Goal: Information Seeking & Learning: Learn about a topic

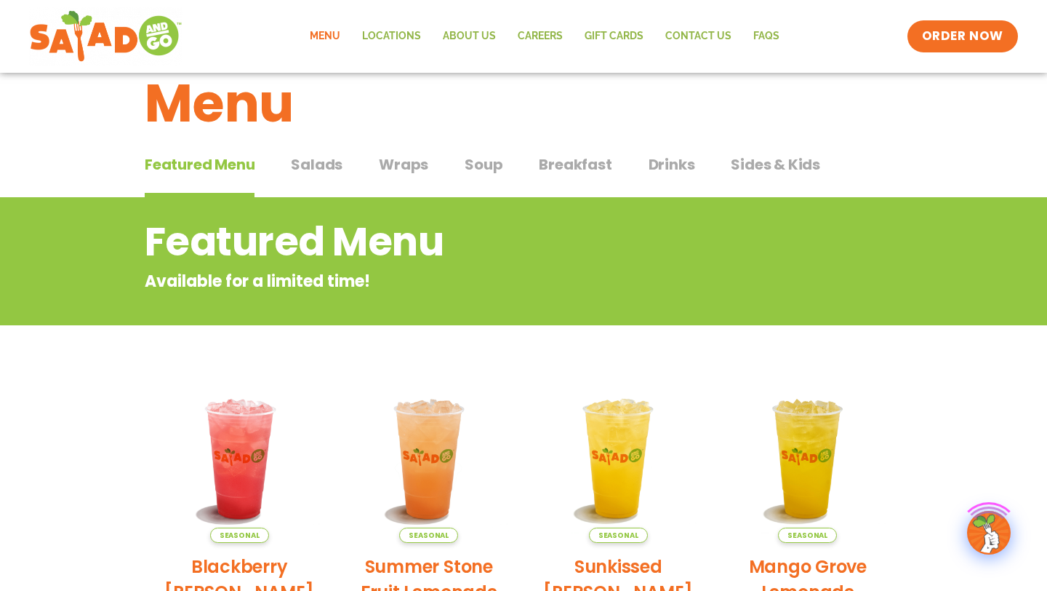
scroll to position [58, 0]
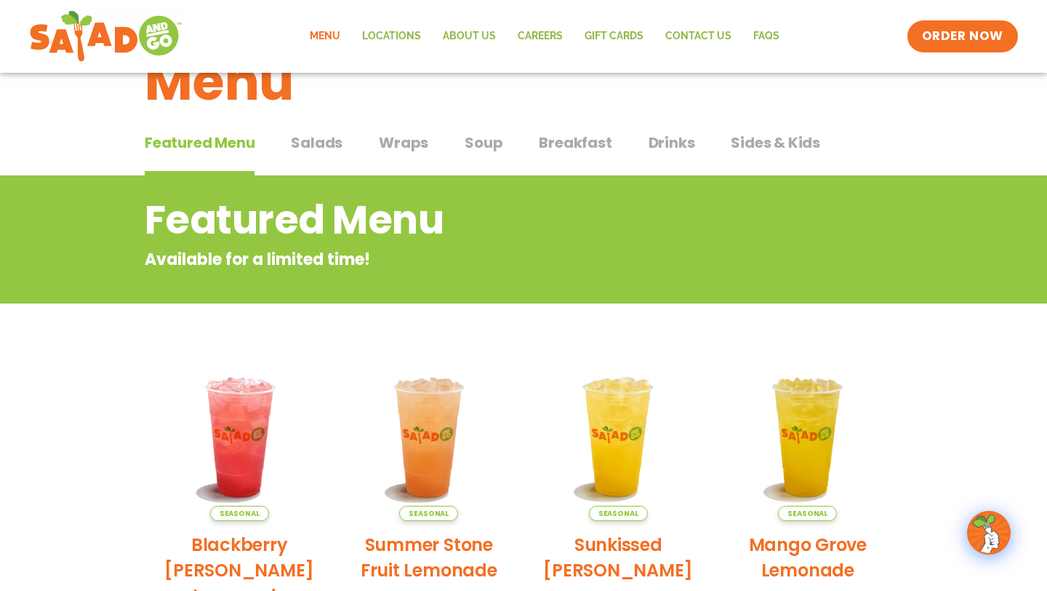
click at [327, 130] on div "Featured Menu Featured Menu Salads Salads Wraps Wraps Soup Soup Breakfast Break…" at bounding box center [524, 151] width 758 height 49
click at [327, 145] on span "Salads" at bounding box center [317, 143] width 52 height 22
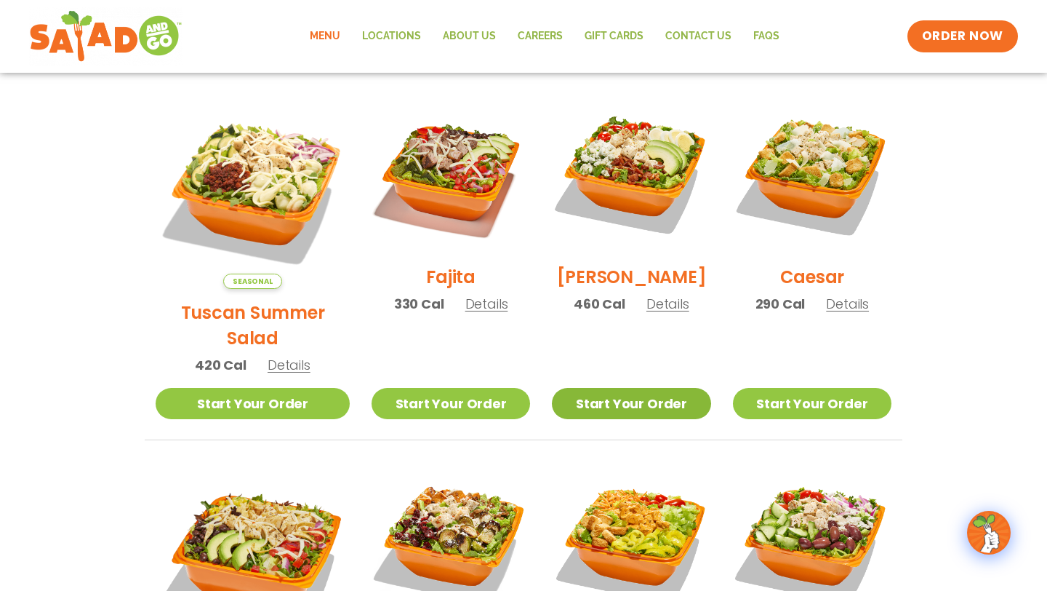
scroll to position [372, 0]
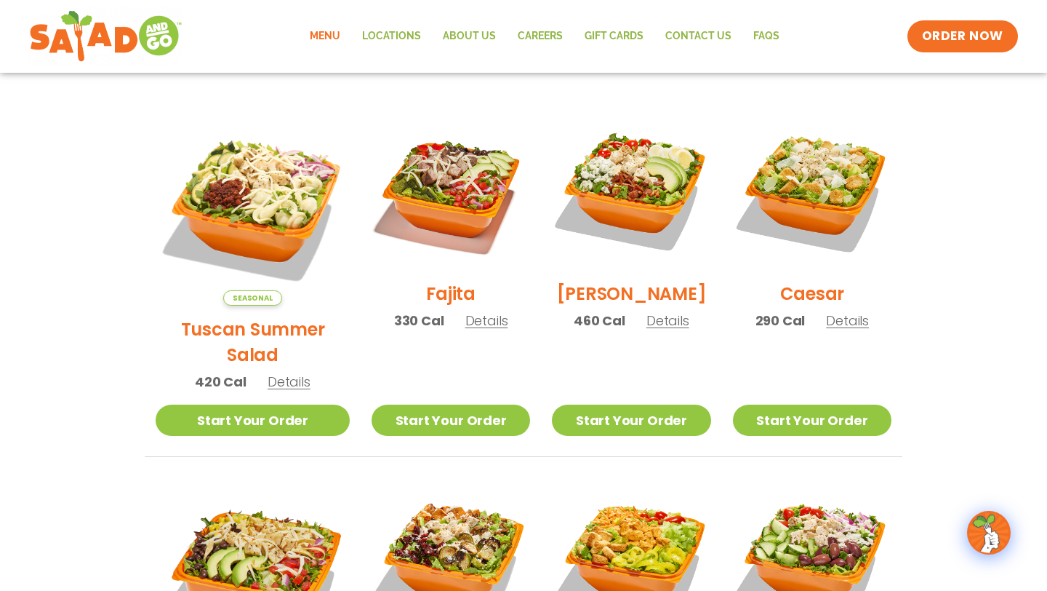
click at [281, 172] on img at bounding box center [253, 208] width 194 height 194
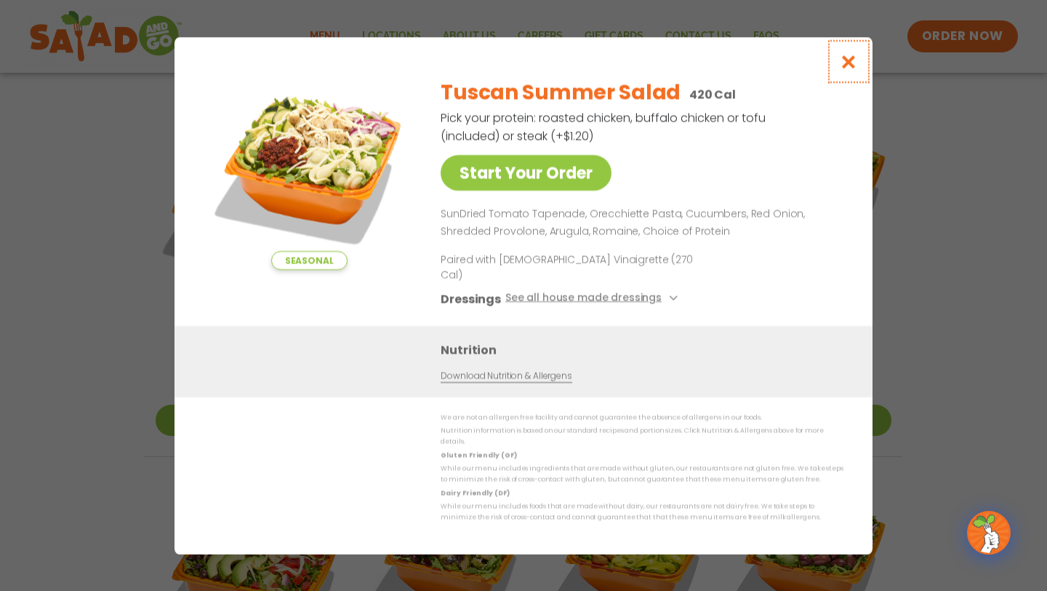
click at [853, 69] on icon "Close modal" at bounding box center [849, 61] width 18 height 15
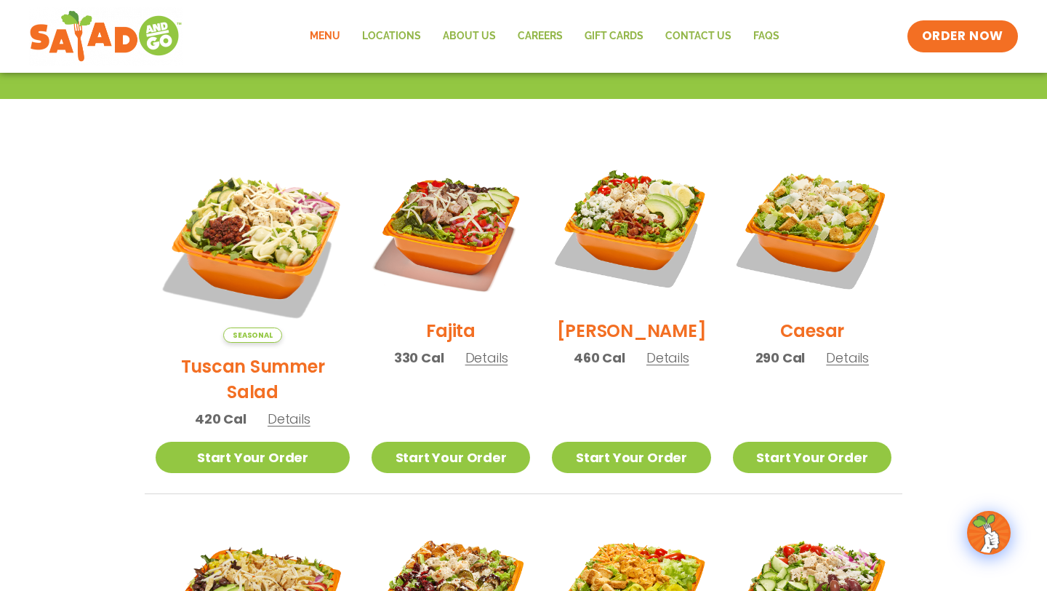
scroll to position [484, 0]
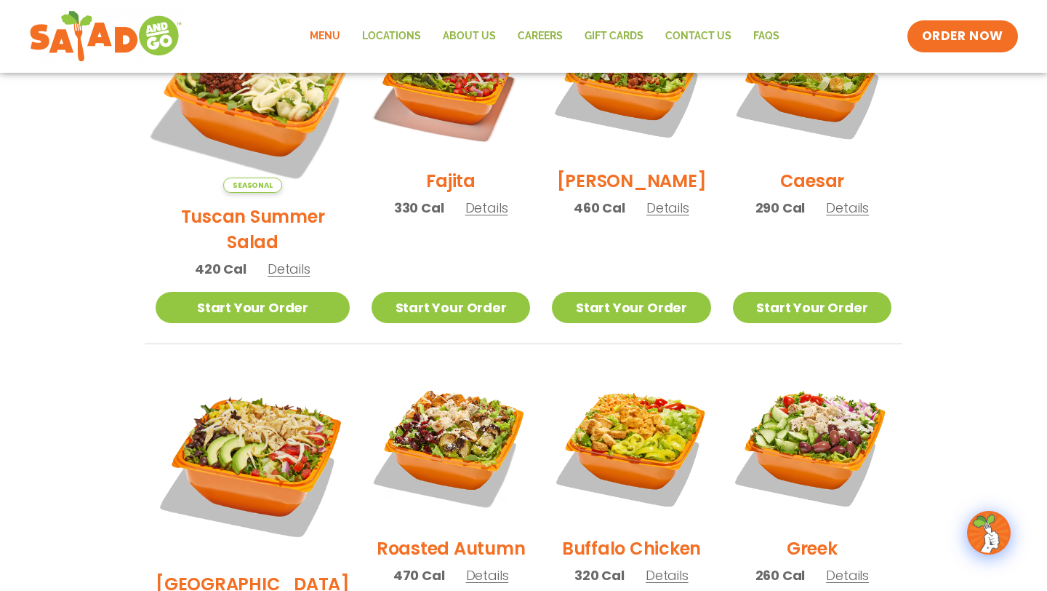
click at [213, 111] on img at bounding box center [253, 96] width 228 height 228
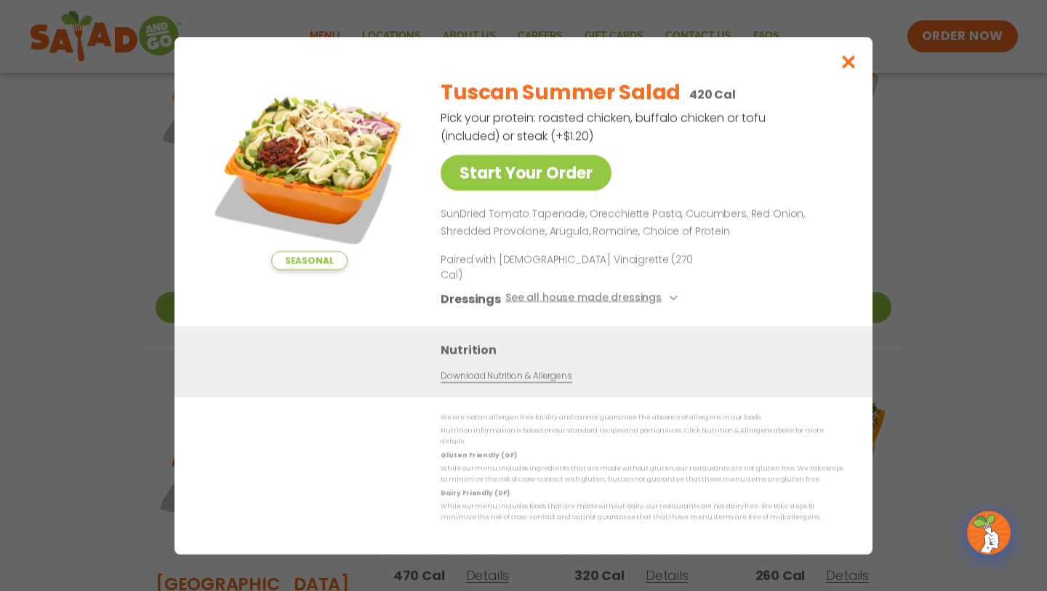
click at [145, 303] on div "Seasonal Start Your Order Tuscan Summer Salad 420 Cal Pick your protein: roaste…" at bounding box center [523, 295] width 1047 height 591
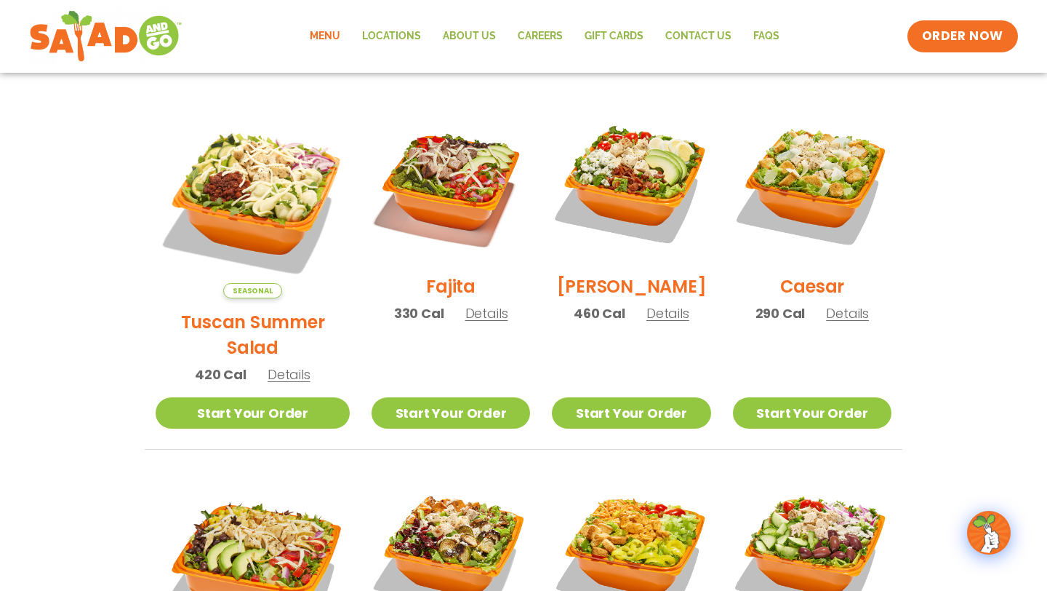
scroll to position [374, 0]
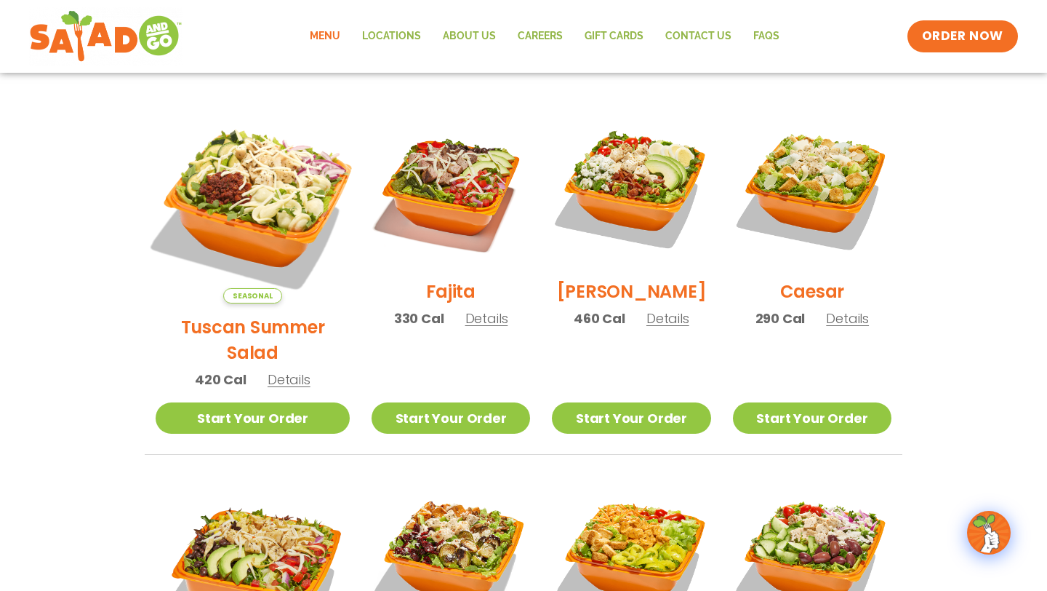
click at [273, 175] on img at bounding box center [253, 206] width 228 height 228
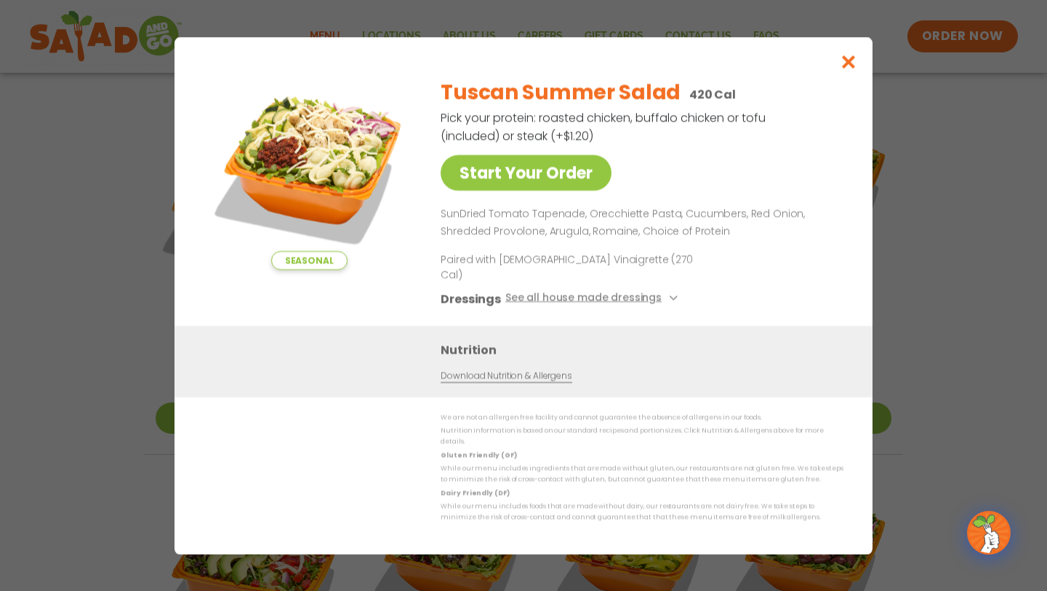
click at [34, 317] on div "Seasonal Start Your Order Tuscan Summer Salad 420 Cal Pick your protein: roaste…" at bounding box center [523, 295] width 1047 height 591
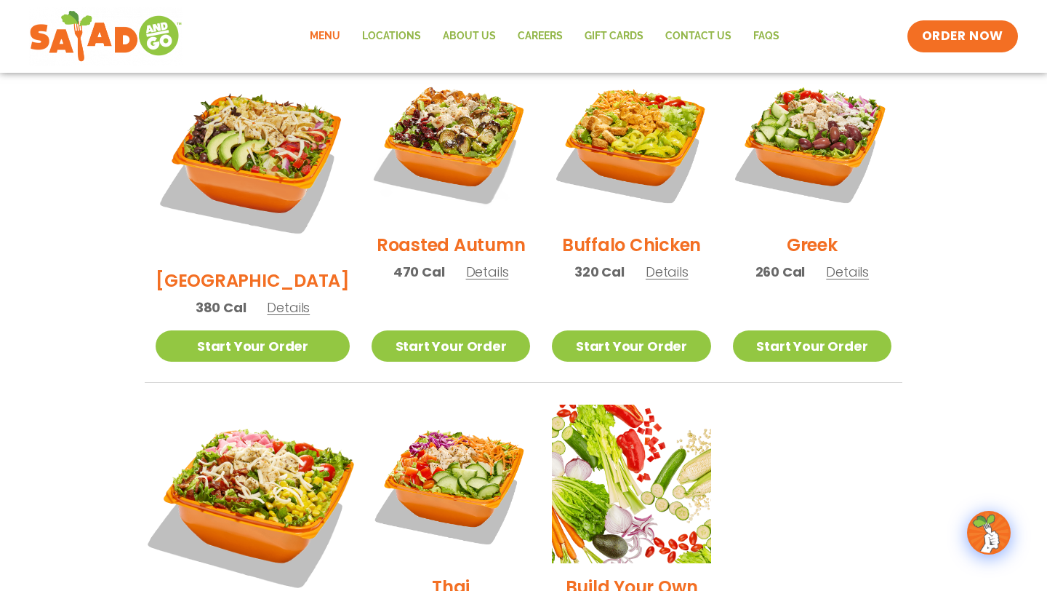
scroll to position [791, 0]
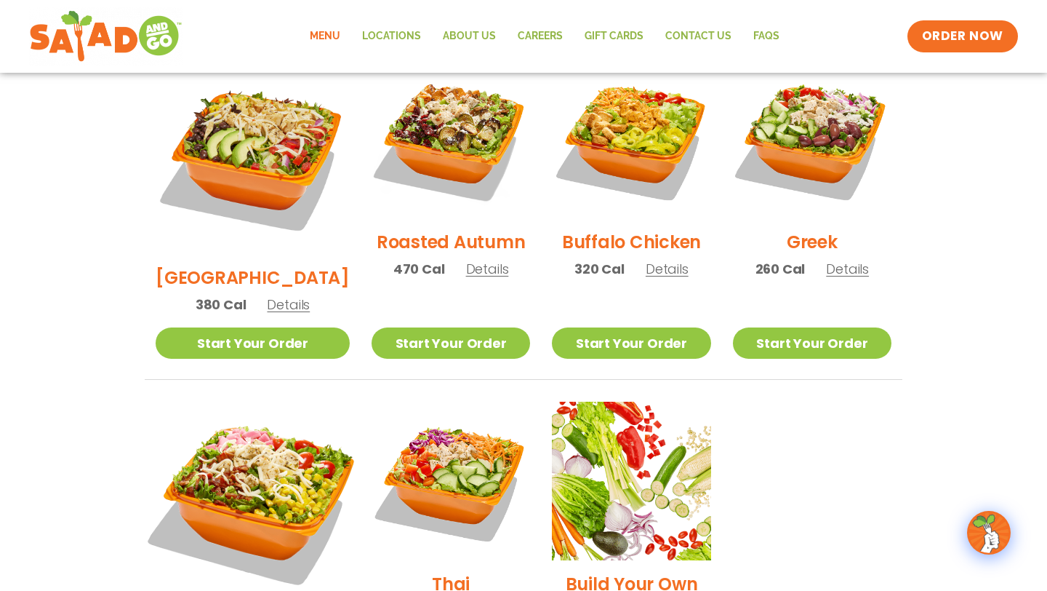
click at [239, 420] on img at bounding box center [253, 499] width 228 height 228
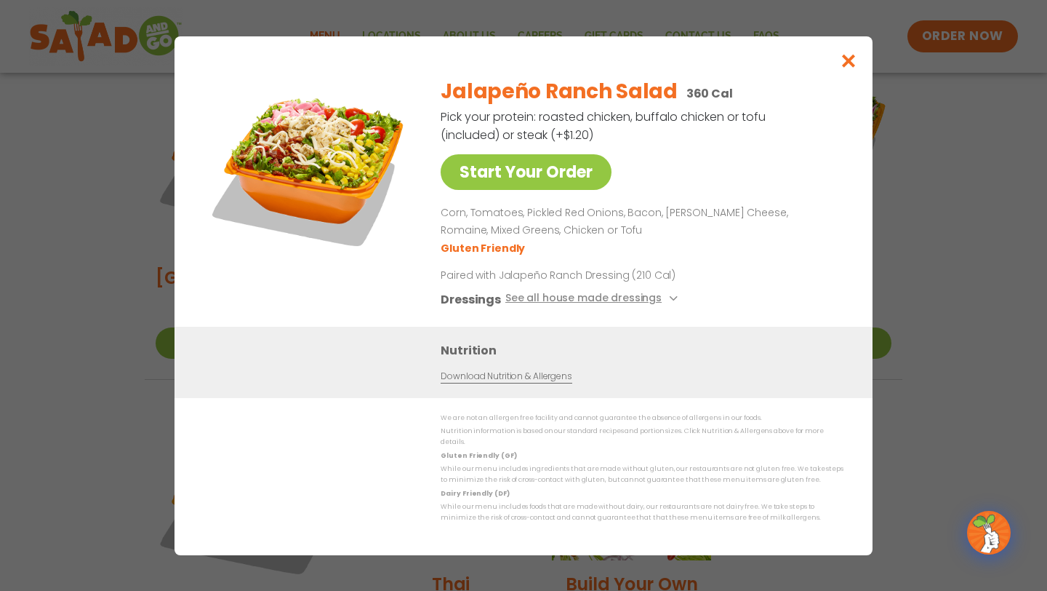
drag, startPoint x: 84, startPoint y: 427, endPoint x: 84, endPoint y: 417, distance: 10.2
click at [84, 427] on div "Start Your Order Jalapeño Ranch Salad 360 Cal Pick your protein: roasted chicke…" at bounding box center [523, 295] width 1047 height 591
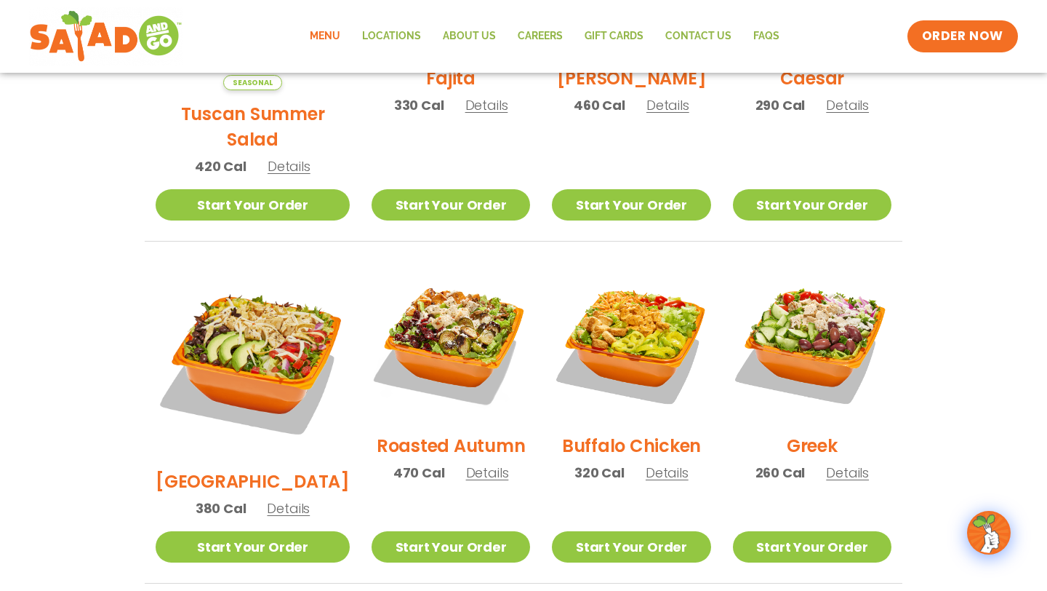
scroll to position [484, 0]
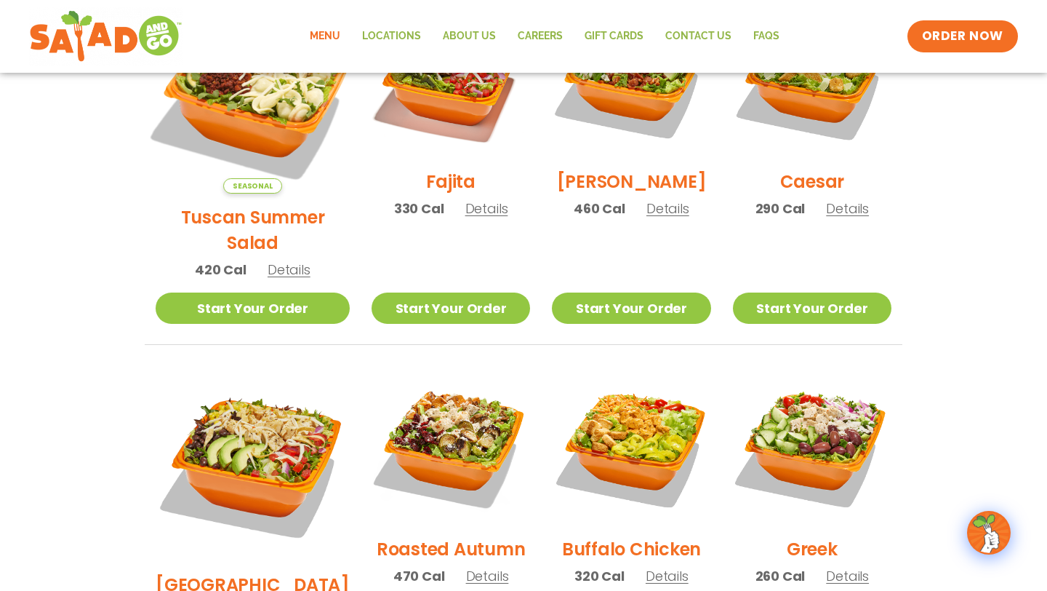
click at [247, 129] on img at bounding box center [253, 97] width 228 height 228
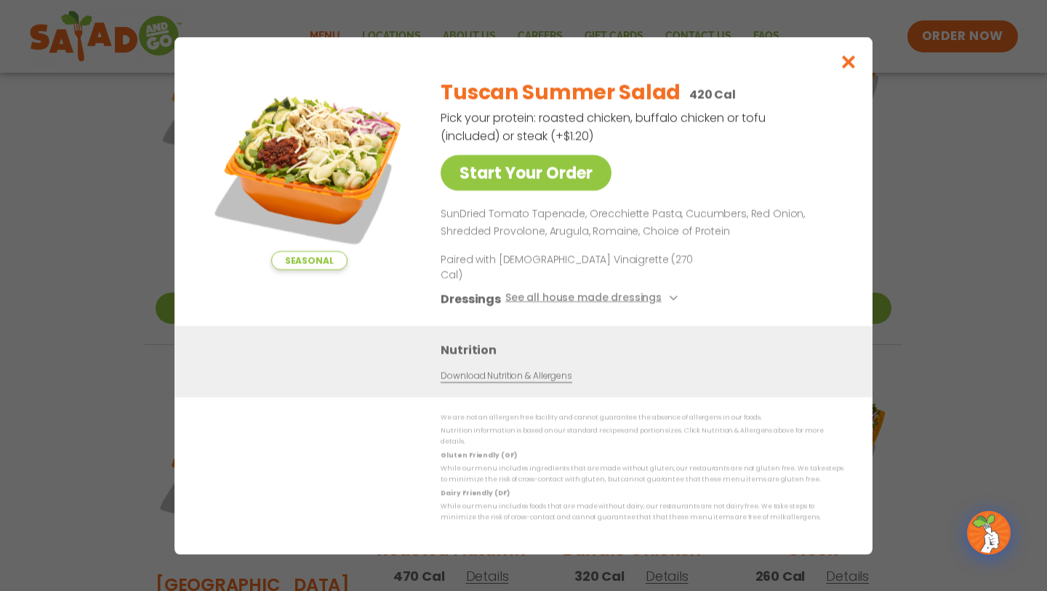
click at [151, 353] on div "Seasonal Start Your Order Tuscan Summer Salad 420 Cal Pick your protein: roaste…" at bounding box center [523, 295] width 1047 height 591
